Goal: Transaction & Acquisition: Purchase product/service

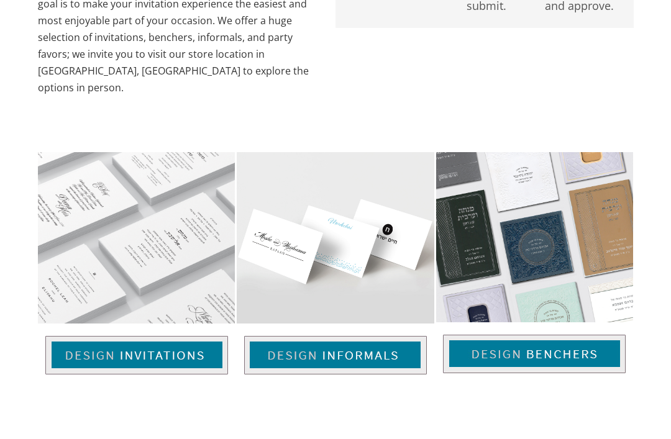
scroll to position [356, 0]
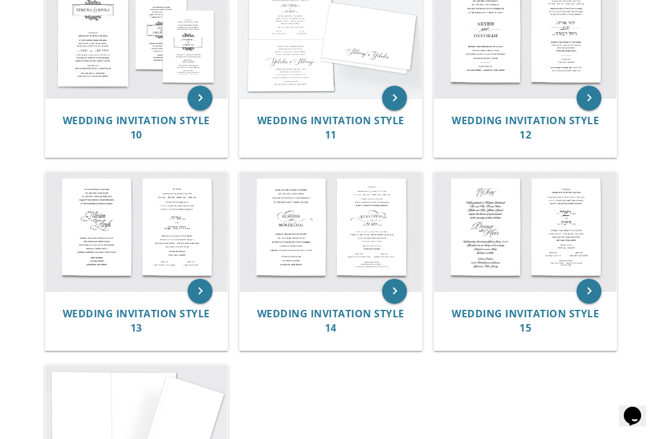
click at [156, 256] on img at bounding box center [136, 232] width 182 height 120
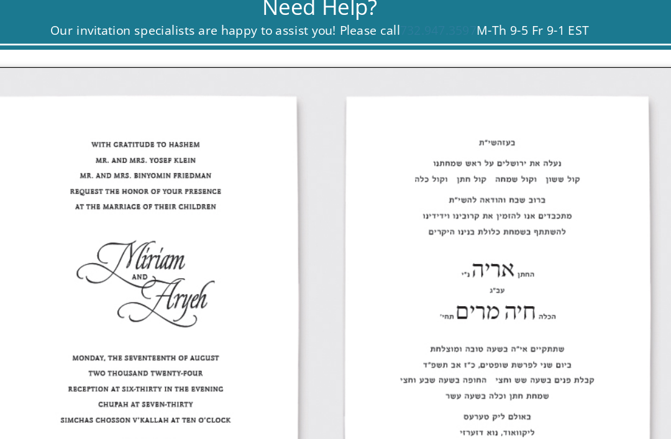
scroll to position [375, 0]
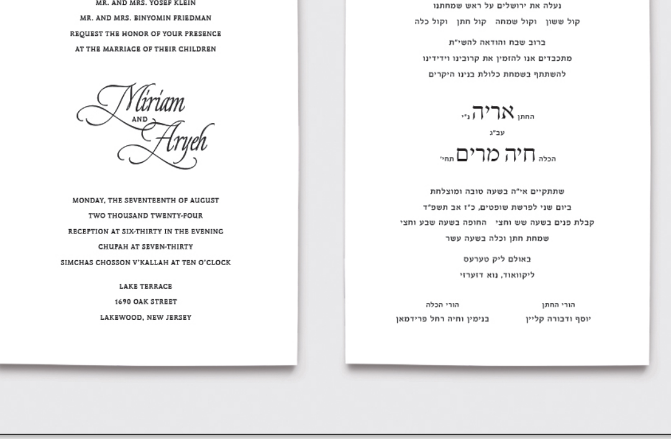
click at [465, 207] on img at bounding box center [335, 218] width 573 height 377
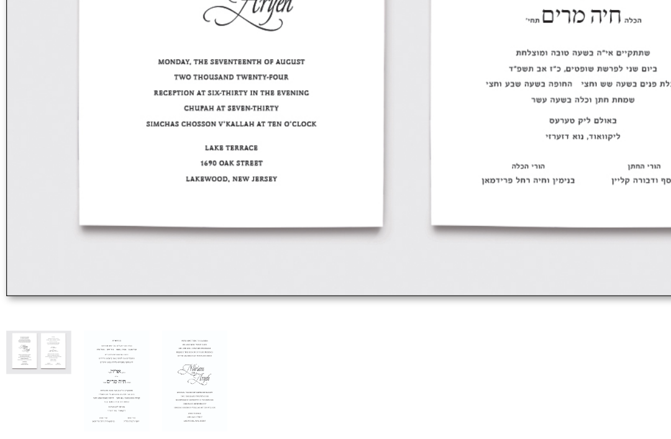
scroll to position [586, 0]
